Goal: Feedback & Contribution: Contribute content

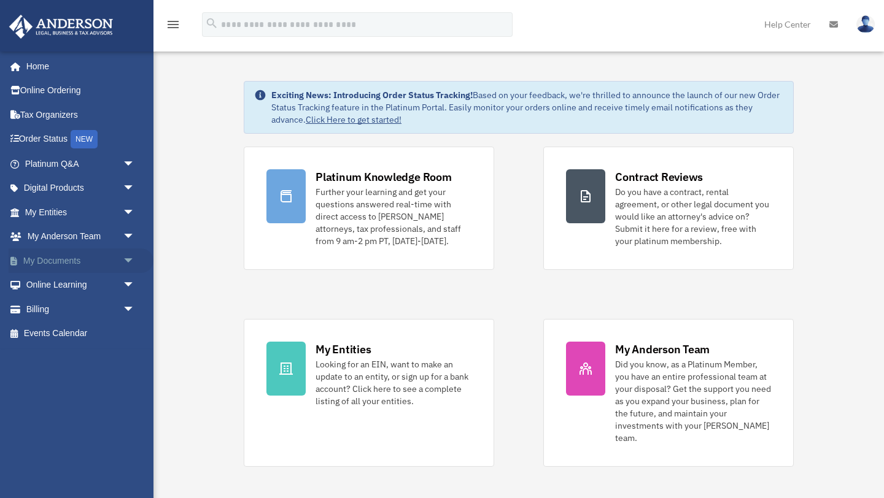
click at [74, 263] on link "My Documents arrow_drop_down" at bounding box center [81, 261] width 145 height 25
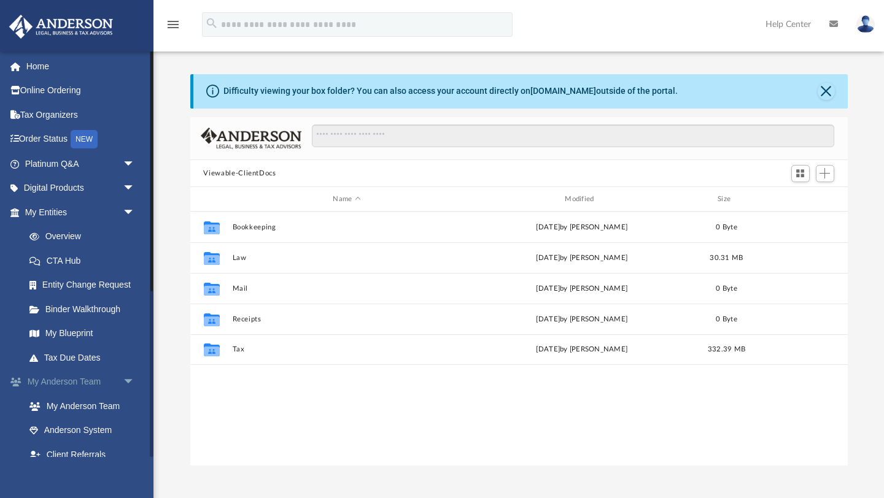
scroll to position [279, 657]
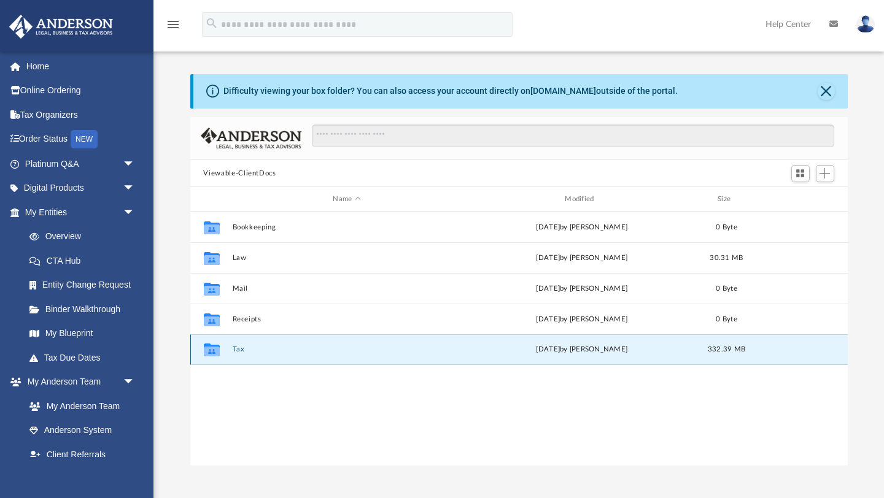
click at [236, 350] on button "Tax" at bounding box center [347, 350] width 230 height 8
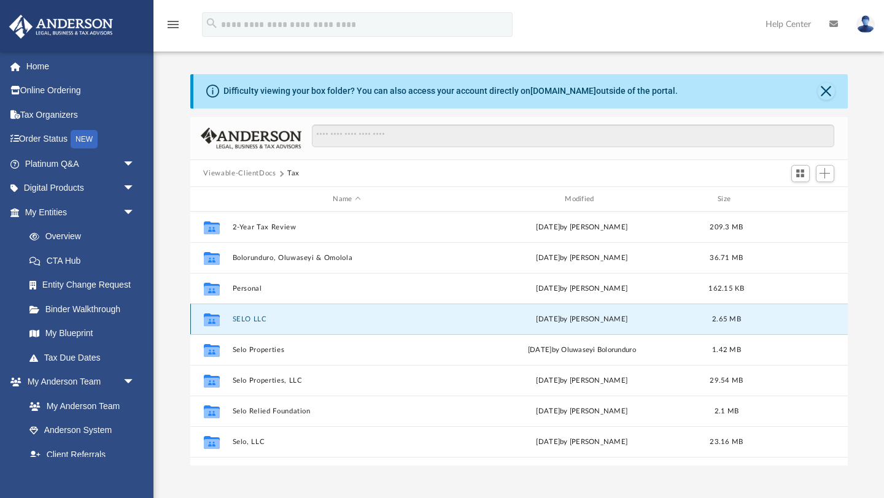
click at [254, 318] on button "SELO LLC" at bounding box center [347, 319] width 230 height 8
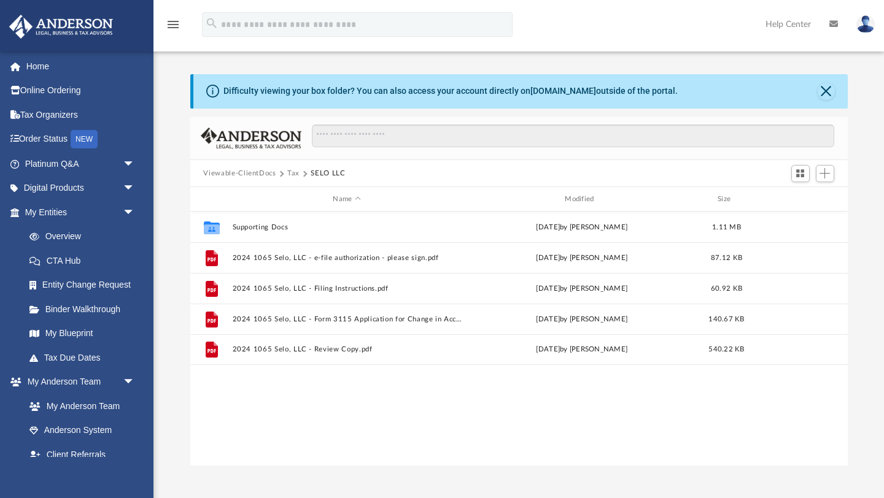
click at [296, 174] on button "Tax" at bounding box center [293, 173] width 12 height 11
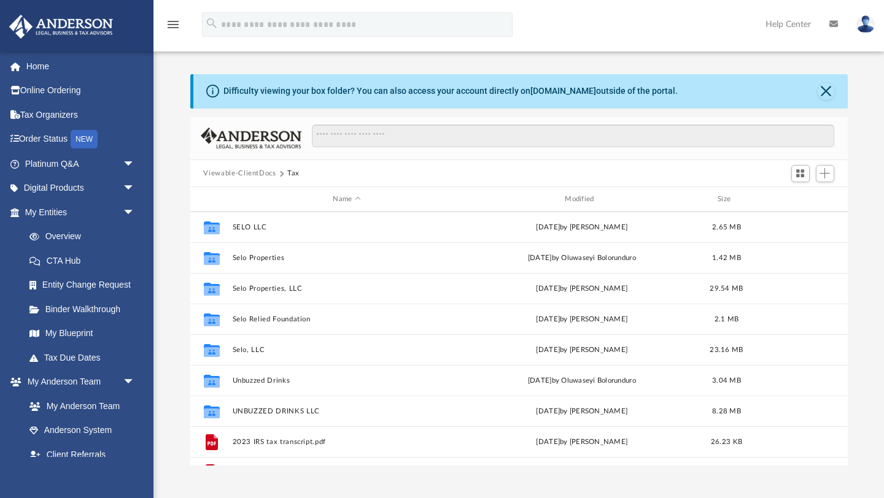
scroll to position [61, 0]
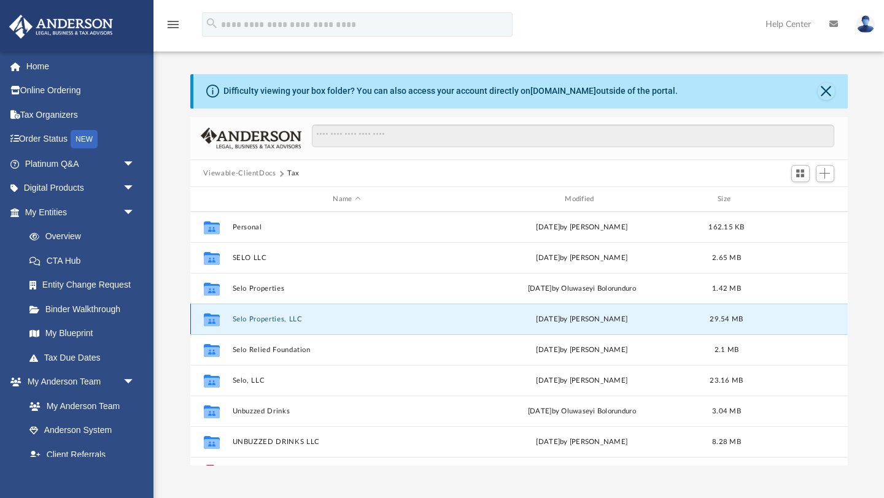
click at [278, 319] on button "Selo Properties, LLC" at bounding box center [347, 319] width 230 height 8
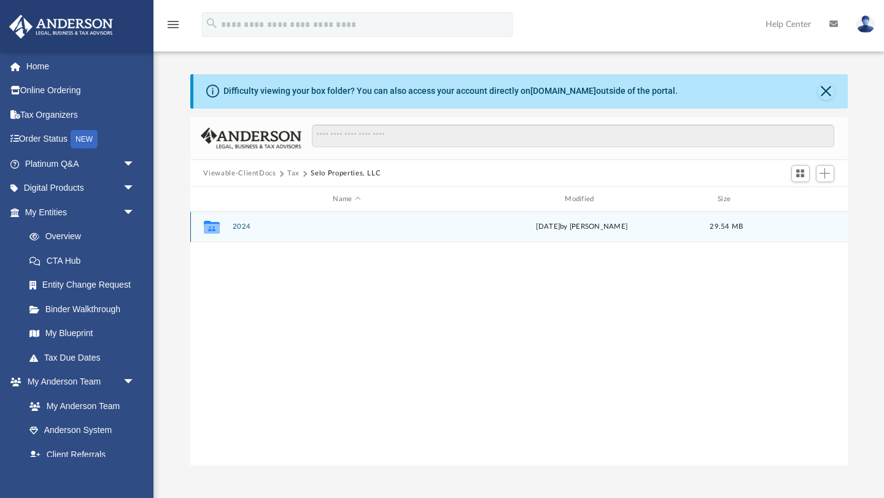
click at [239, 231] on div "Collaborated Folder 2024 Tue Sep 16 2025 by Alex Price 29.54 MB" at bounding box center [518, 227] width 657 height 31
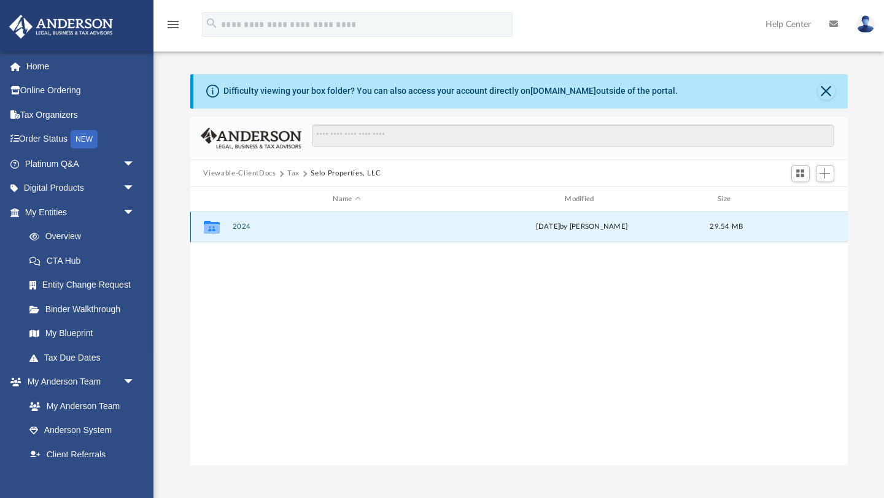
click at [238, 223] on button "2024" at bounding box center [347, 227] width 230 height 8
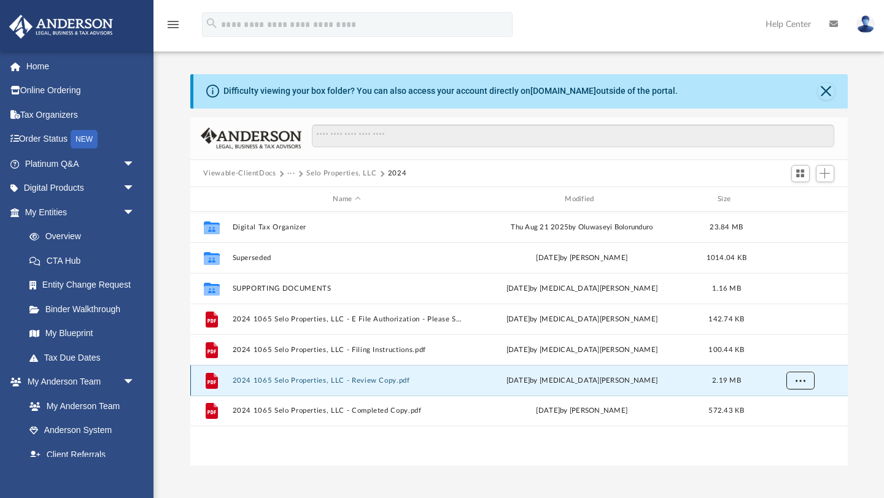
click at [794, 382] on button "More options" at bounding box center [800, 381] width 28 height 18
click at [780, 427] on li "Download" at bounding box center [789, 425] width 36 height 13
click at [795, 379] on span "More options" at bounding box center [800, 380] width 10 height 7
click at [322, 175] on button "Selo Properties, LLC" at bounding box center [341, 173] width 70 height 11
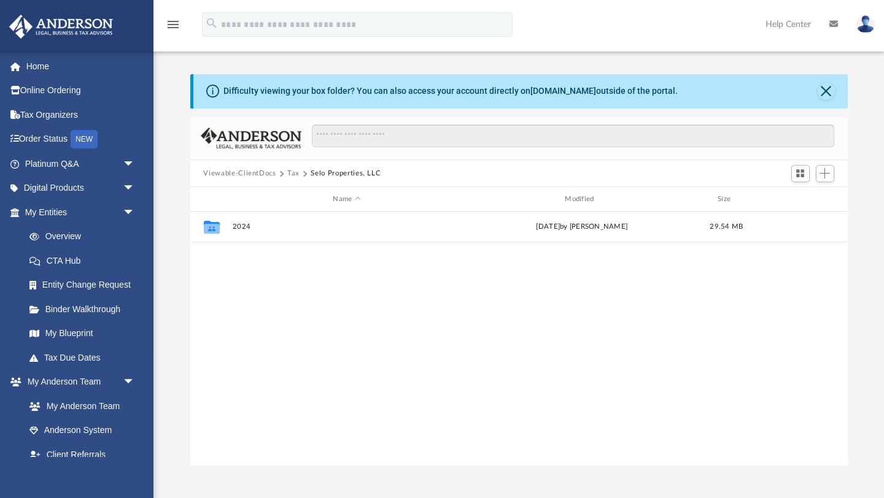
click at [295, 176] on button "Tax" at bounding box center [293, 173] width 12 height 11
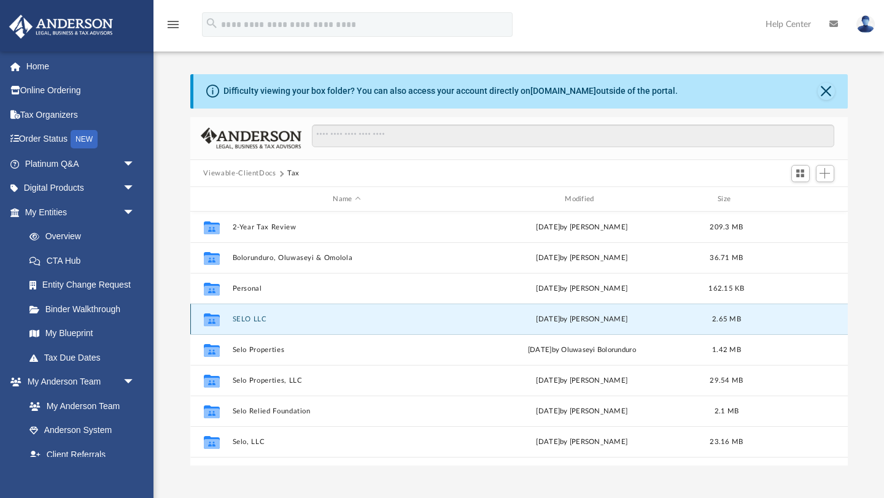
click at [254, 320] on button "SELO LLC" at bounding box center [347, 319] width 230 height 8
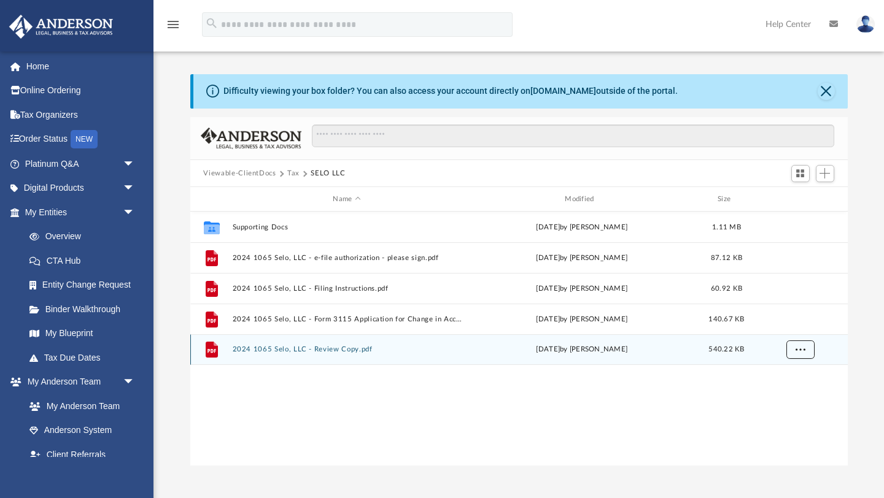
click at [802, 350] on span "More options" at bounding box center [800, 349] width 10 height 7
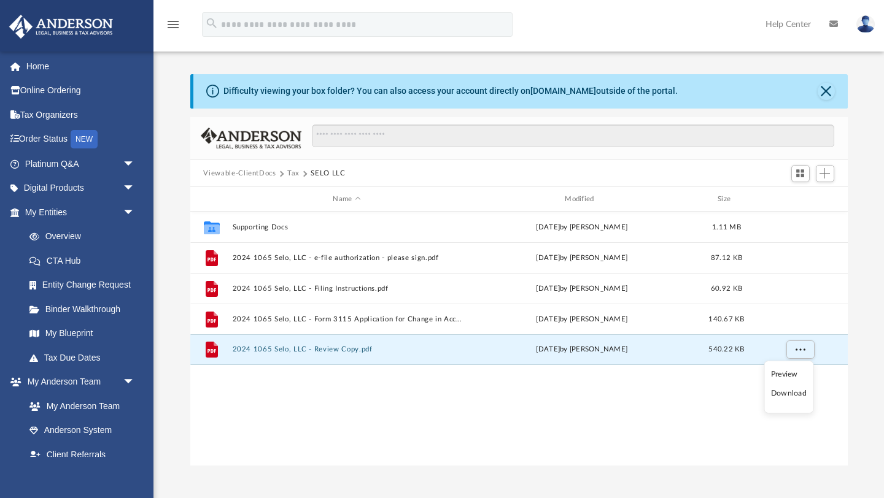
click at [785, 396] on li "Download" at bounding box center [789, 393] width 36 height 13
click at [293, 171] on button "Tax" at bounding box center [293, 173] width 12 height 11
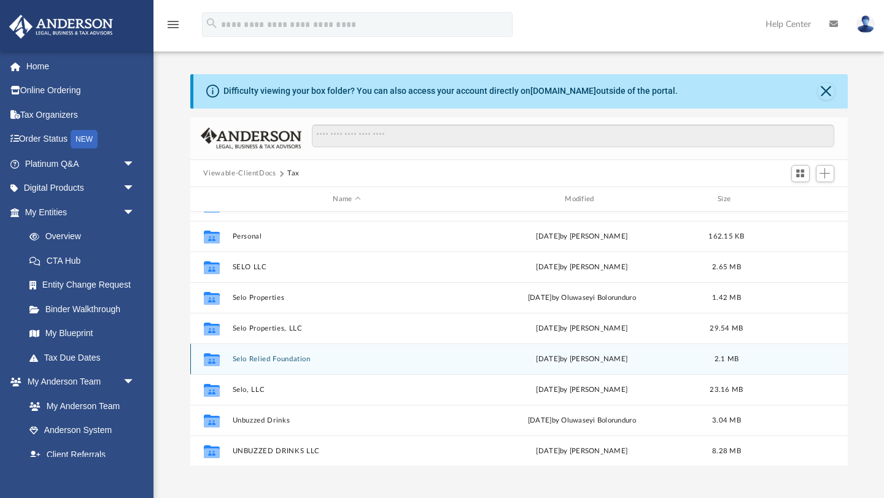
scroll to position [83, 0]
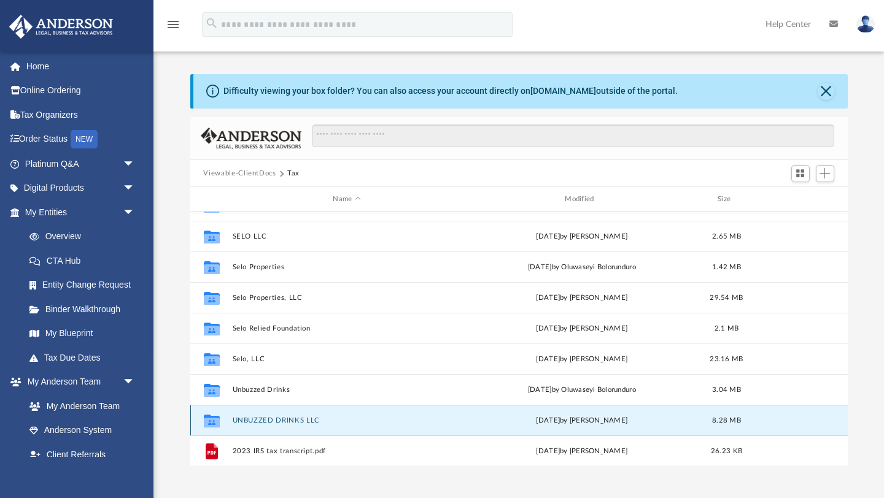
click at [268, 420] on button "UNBUZZED DRINKS LLC" at bounding box center [347, 421] width 230 height 8
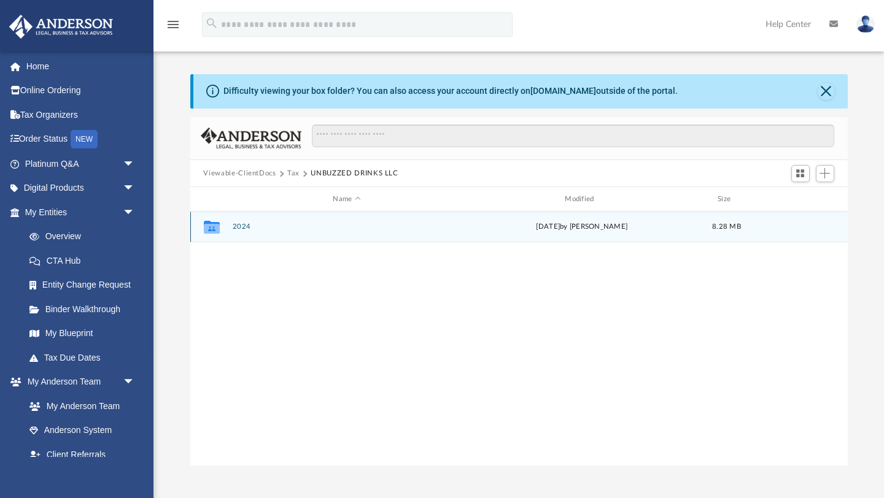
click at [239, 231] on div "Collaborated Folder 2024 Thu Sep 4 2025 by Alex Price 8.28 MB" at bounding box center [518, 227] width 657 height 31
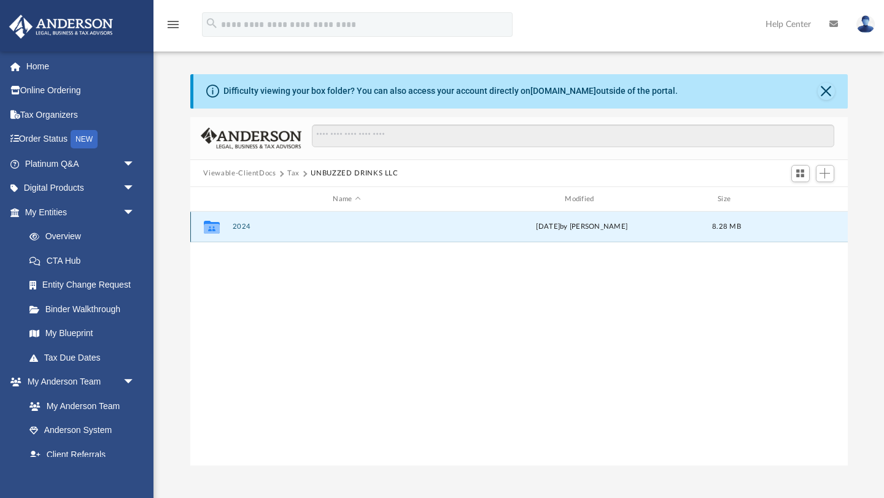
click at [238, 226] on button "2024" at bounding box center [347, 227] width 230 height 8
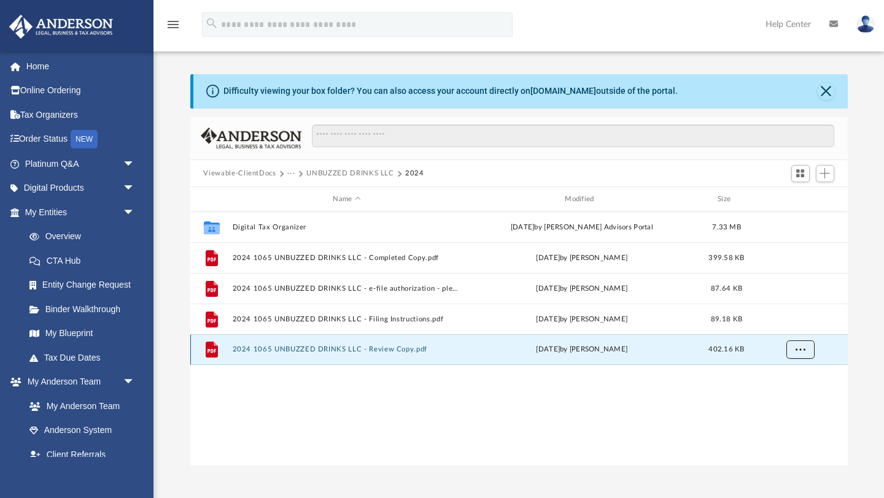
click at [795, 353] on span "More options" at bounding box center [800, 349] width 10 height 7
click at [784, 398] on li "Download" at bounding box center [789, 393] width 36 height 13
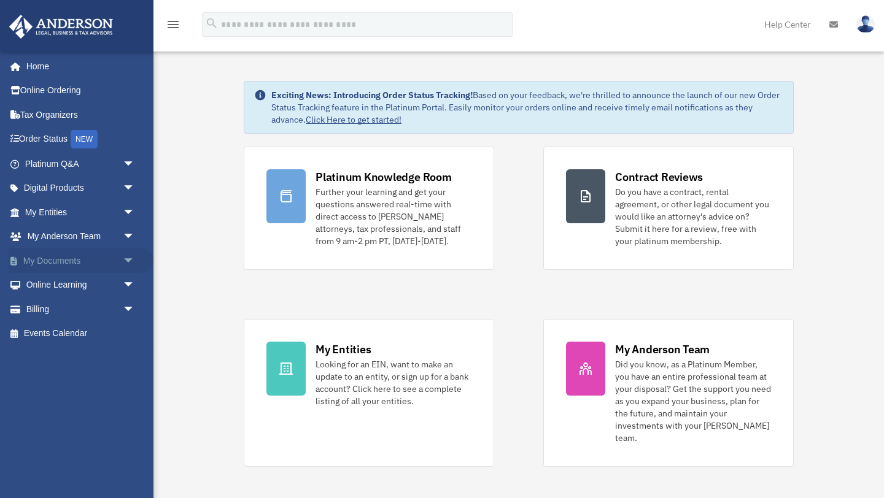
click at [55, 260] on link "My Documents arrow_drop_down" at bounding box center [81, 261] width 145 height 25
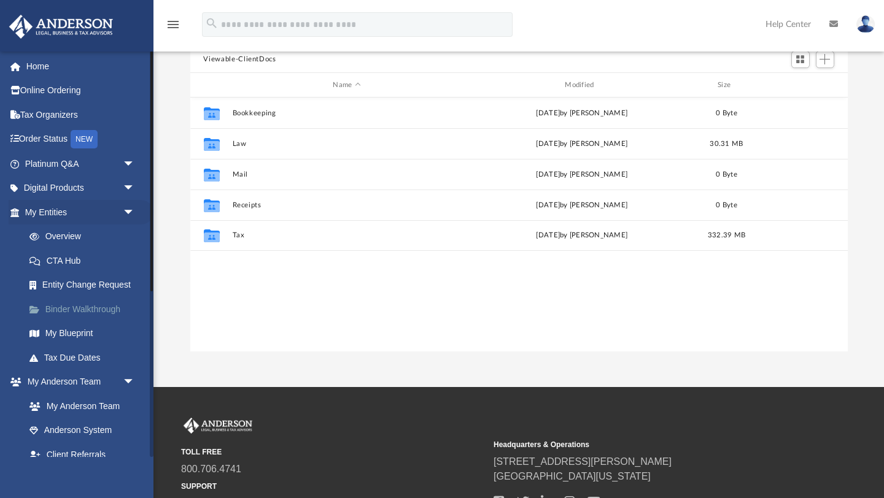
scroll to position [123, 0]
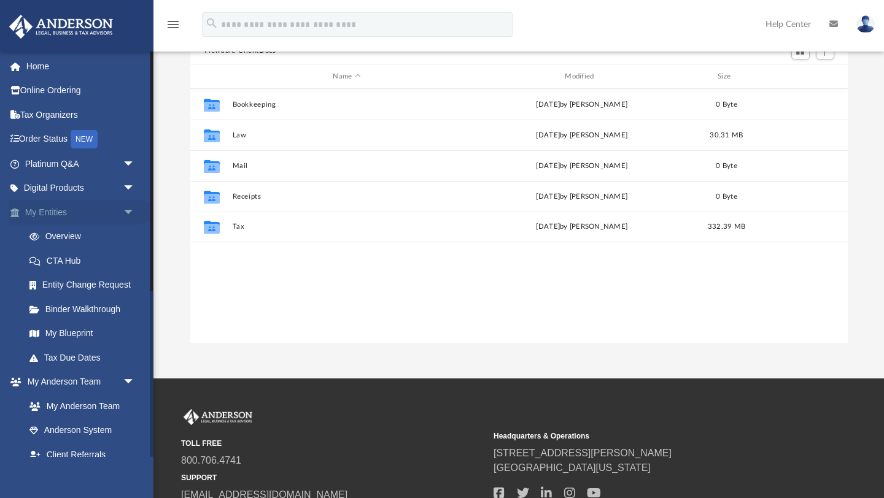
click at [77, 214] on link "My Entities arrow_drop_down" at bounding box center [81, 212] width 145 height 25
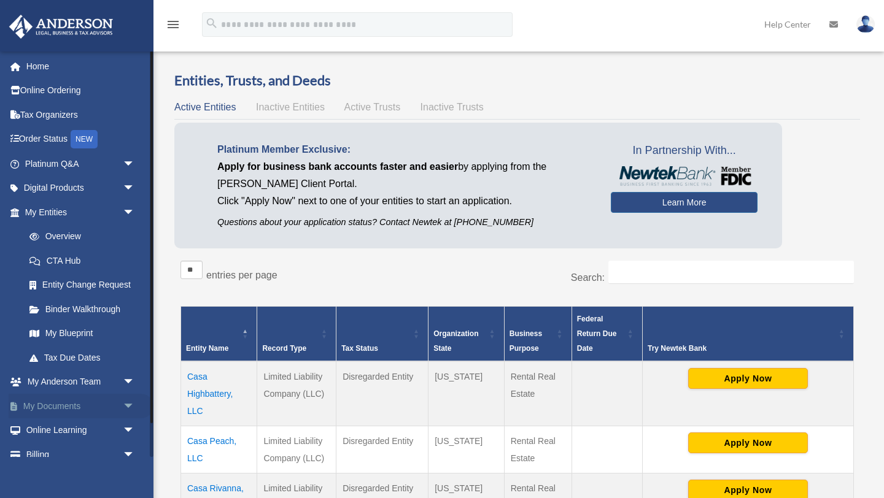
click at [0, 0] on div "x" at bounding box center [0, 0] width 0 height 0
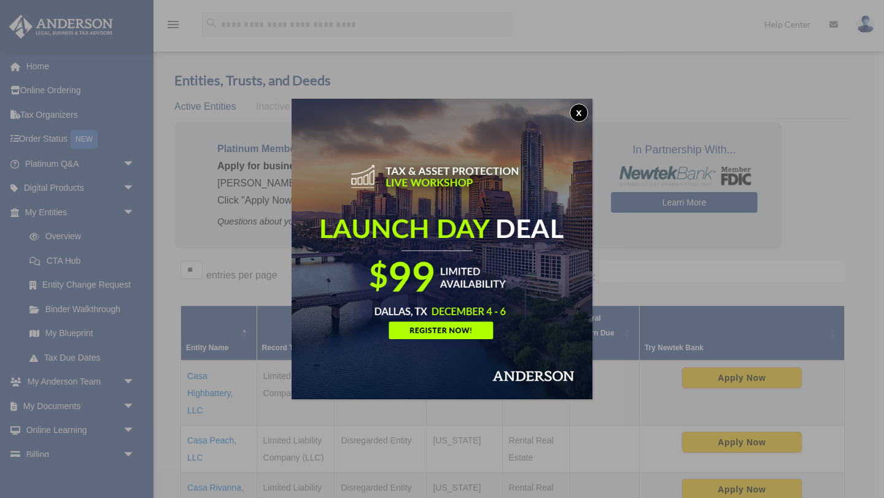
click at [582, 108] on button "x" at bounding box center [579, 113] width 18 height 18
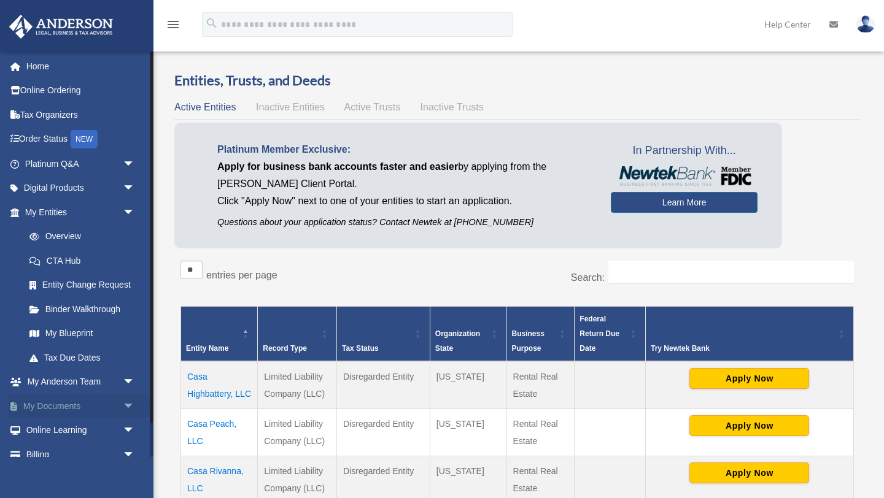
click at [66, 404] on link "My Documents arrow_drop_down" at bounding box center [81, 406] width 145 height 25
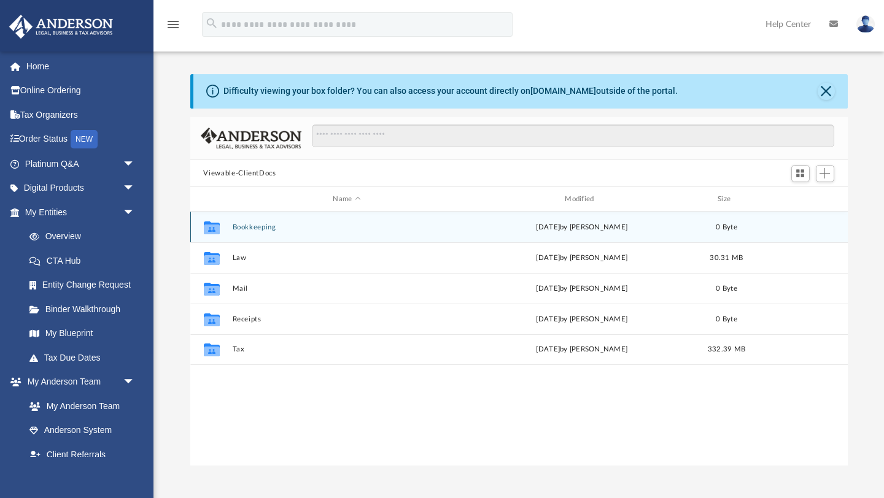
scroll to position [279, 657]
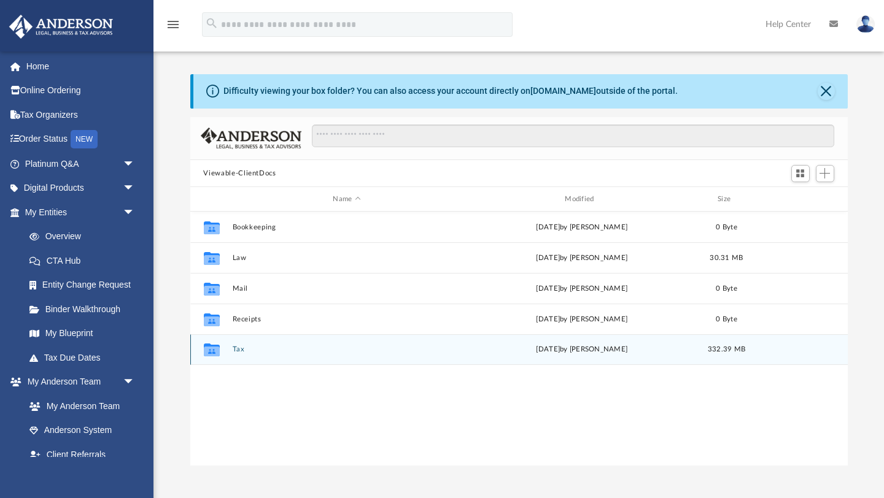
click at [239, 348] on button "Tax" at bounding box center [347, 350] width 230 height 8
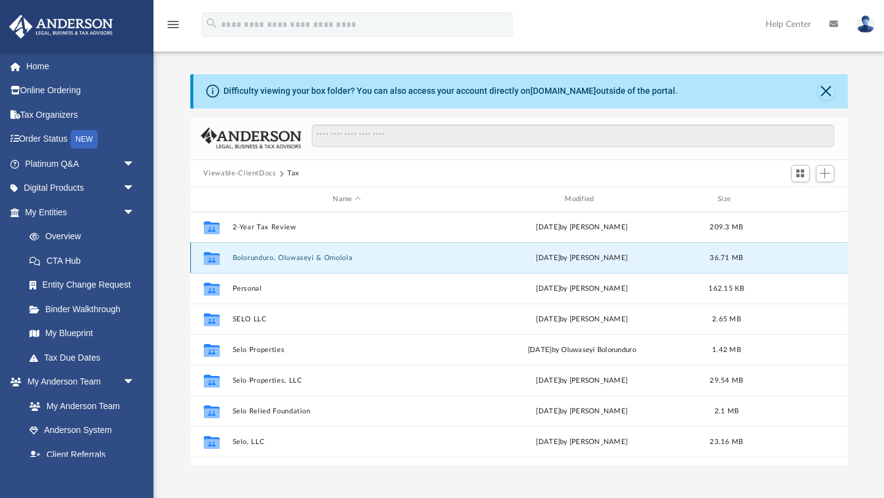
click at [280, 257] on button "Bolorunduro, Oluwaseyi & Omolola" at bounding box center [347, 258] width 230 height 8
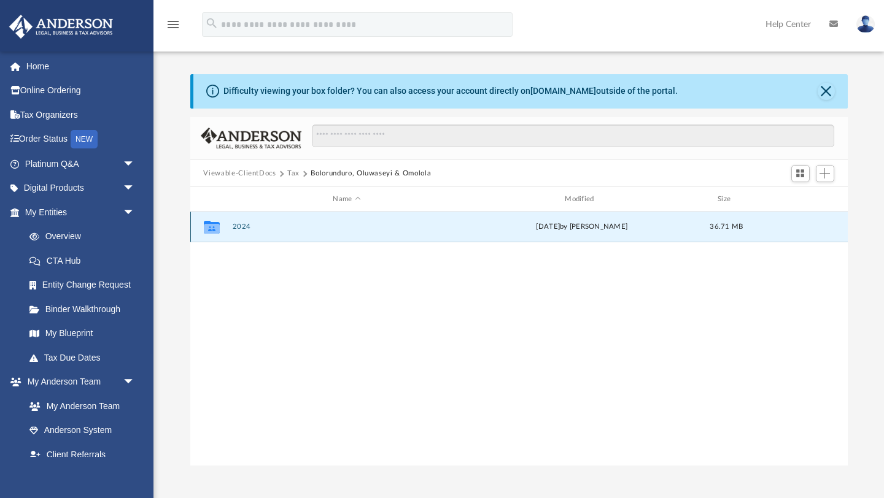
click at [237, 230] on button "2024" at bounding box center [347, 227] width 230 height 8
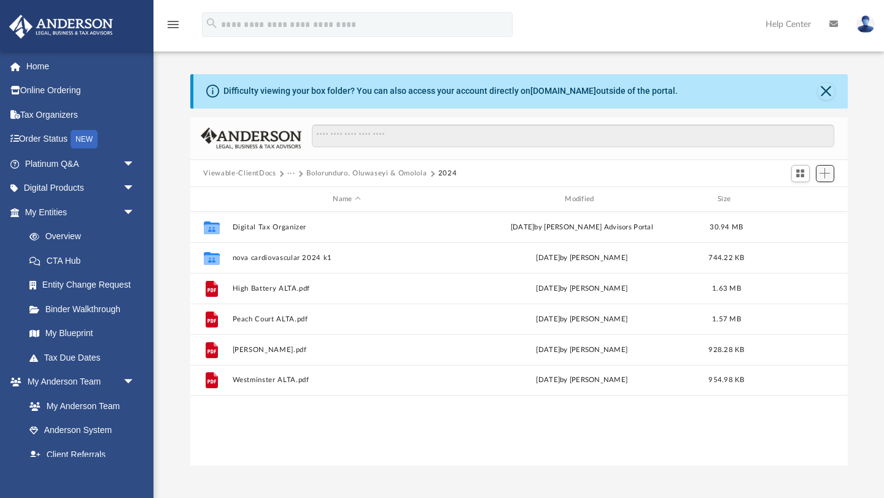
click at [832, 176] on button "Add" at bounding box center [825, 173] width 18 height 17
click at [808, 199] on li "Upload" at bounding box center [806, 197] width 39 height 13
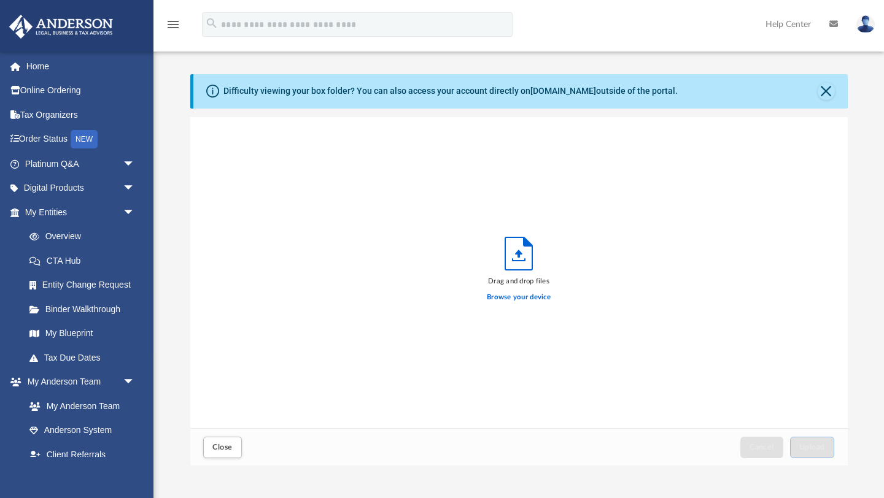
scroll to position [311, 657]
click at [535, 296] on label "Browse your device" at bounding box center [519, 297] width 64 height 11
click at [0, 0] on input "Browse your device" at bounding box center [0, 0] width 0 height 0
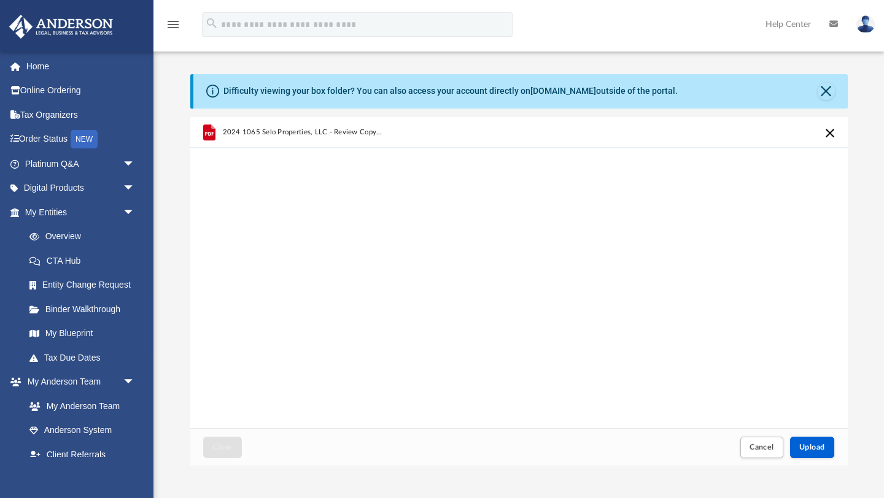
drag, startPoint x: 883, startPoint y: 187, endPoint x: 877, endPoint y: 106, distance: 81.2
click at [877, 106] on div "Difficulty viewing your box folder? You can also access your account directly o…" at bounding box center [518, 270] width 730 height 392
click at [832, 137] on button "Cancel this upload" at bounding box center [829, 133] width 15 height 15
